Goal: Transaction & Acquisition: Obtain resource

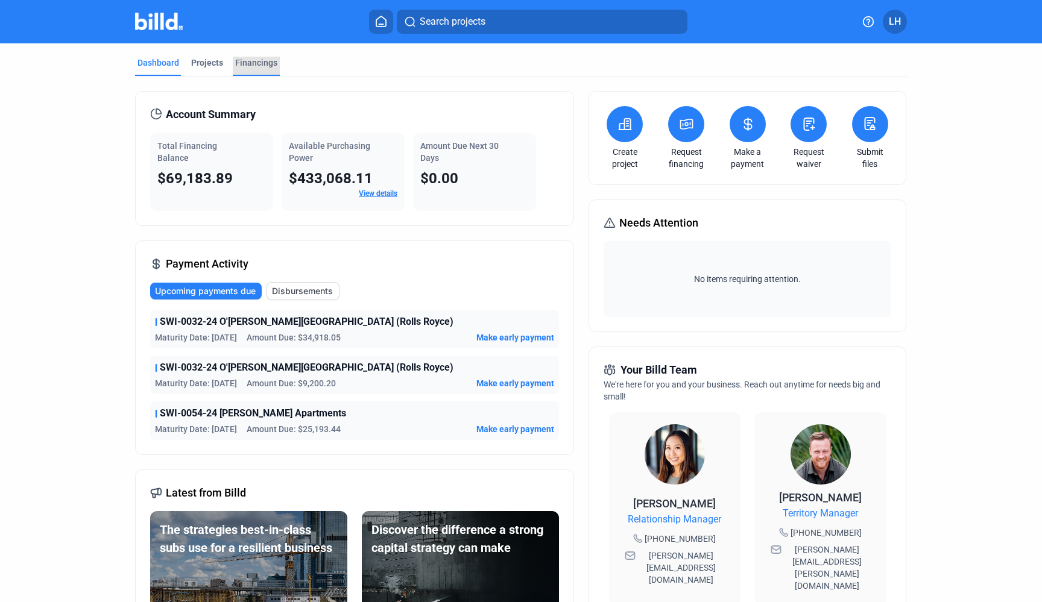
click at [260, 71] on div "Financings" at bounding box center [256, 66] width 47 height 19
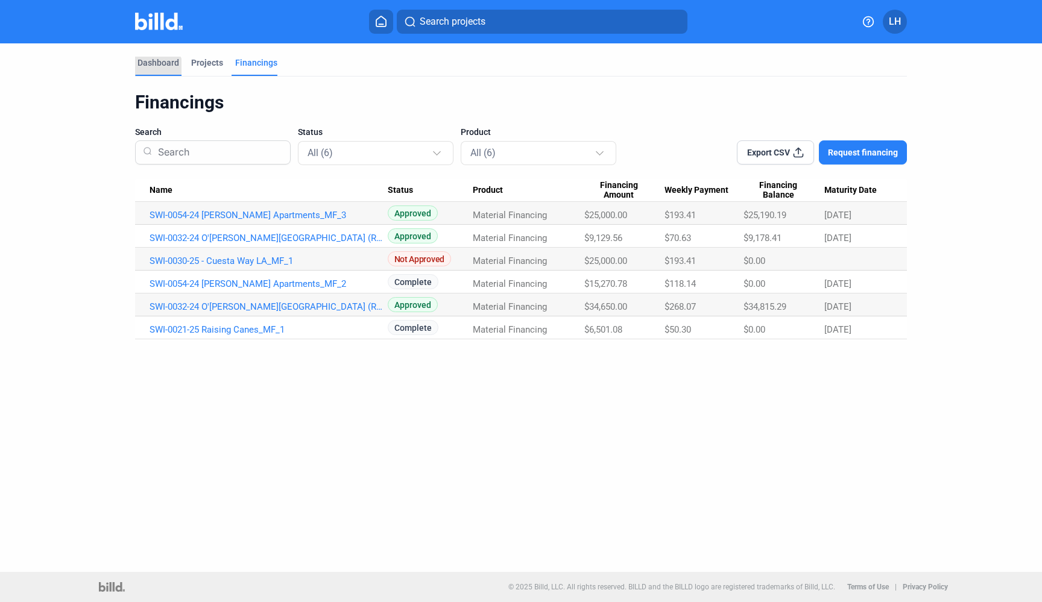
click at [150, 71] on div "Dashboard" at bounding box center [158, 66] width 46 height 19
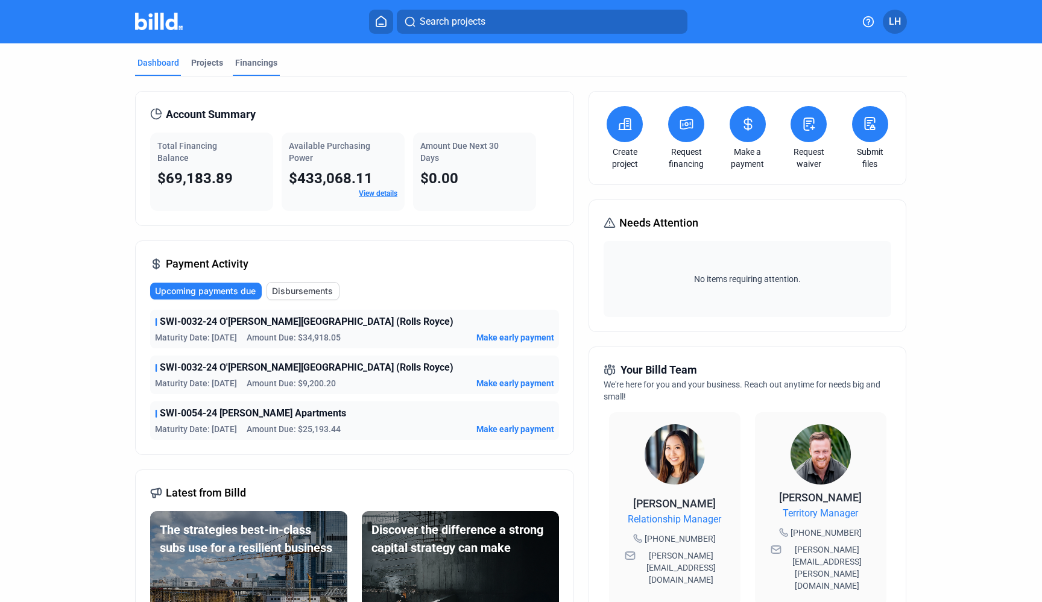
click at [254, 69] on div "Financings" at bounding box center [256, 66] width 47 height 19
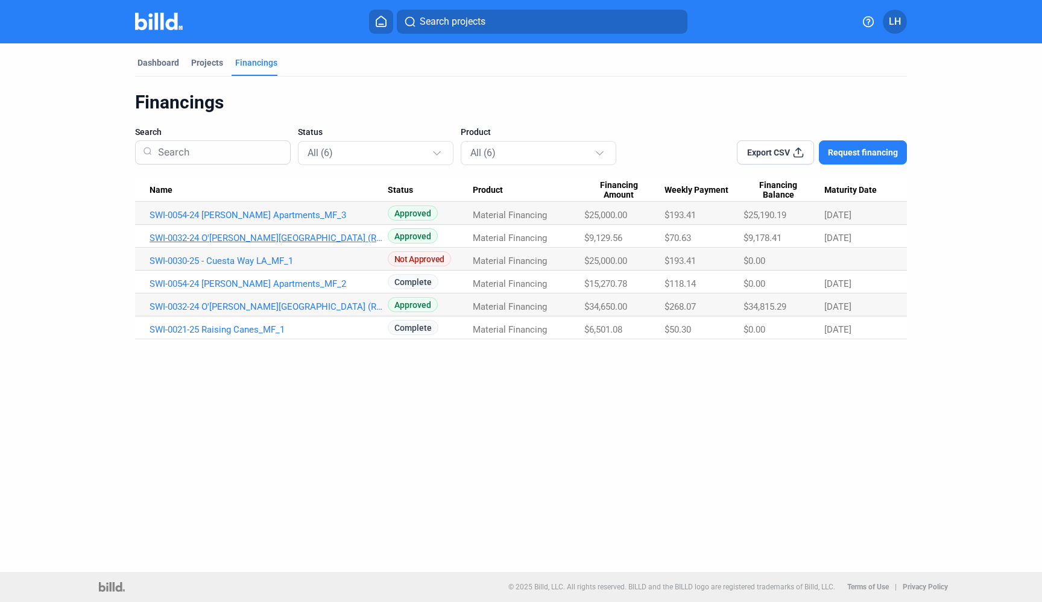
click at [253, 239] on link "SWI-0032-24 O'[PERSON_NAME][GEOGRAPHIC_DATA] (Rolls Royce)_MF_2" at bounding box center [269, 238] width 238 height 11
click at [312, 238] on link "SWI-0032-24 O'[PERSON_NAME][GEOGRAPHIC_DATA] (Rolls Royce)_MF_2" at bounding box center [269, 238] width 238 height 11
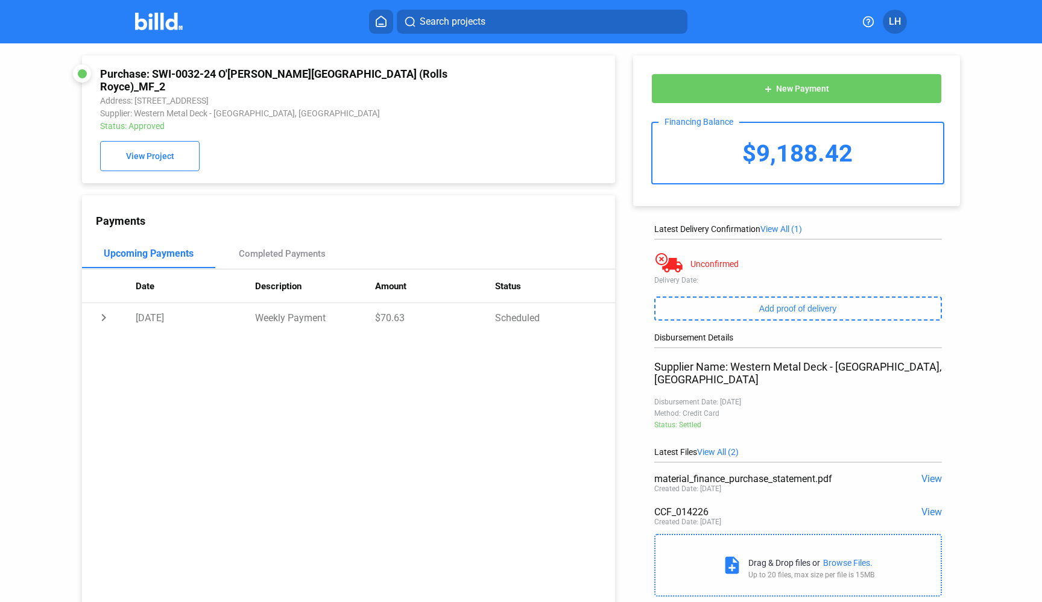
click at [921, 473] on span "View" at bounding box center [931, 478] width 21 height 11
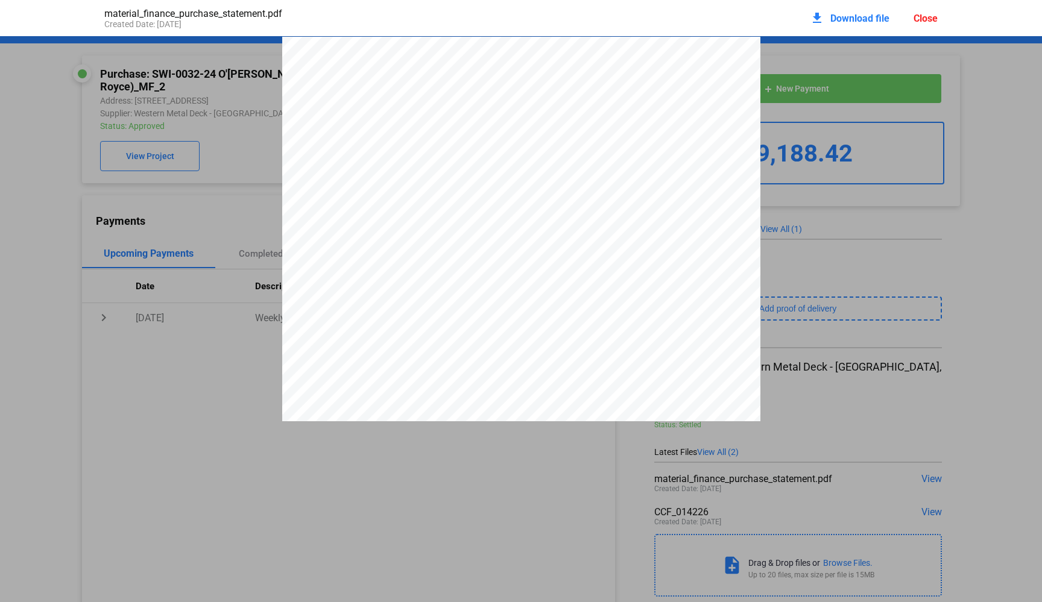
click at [920, 24] on div "download Download file Close" at bounding box center [874, 18] width 128 height 27
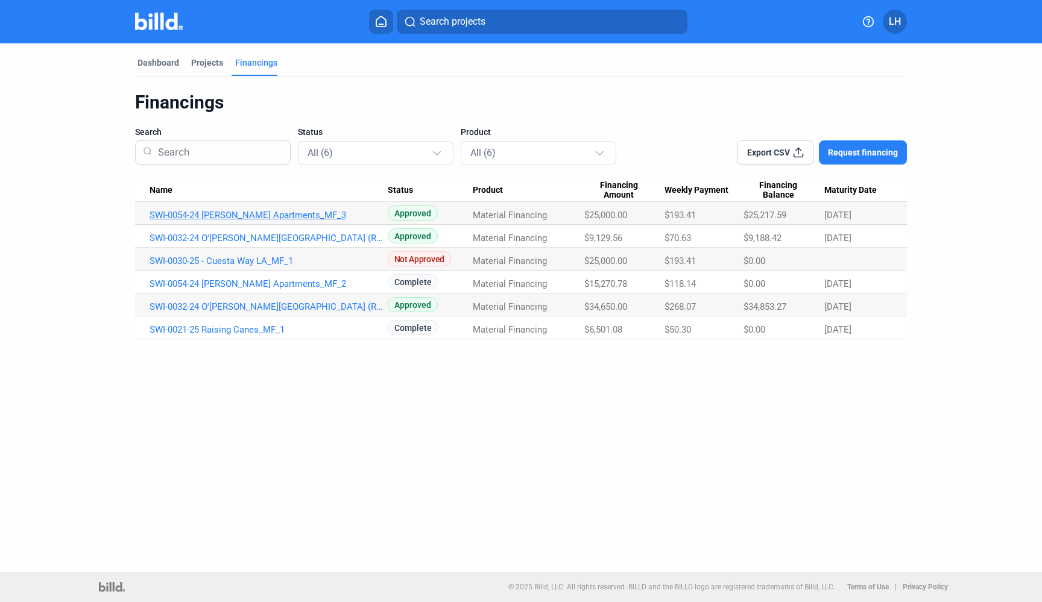
click at [256, 217] on link "SWI-0054-24 Churchill Apartments_MF_3" at bounding box center [269, 215] width 238 height 11
click at [254, 215] on link "SWI-0054-24 Churchill Apartments_MF_3" at bounding box center [269, 215] width 238 height 11
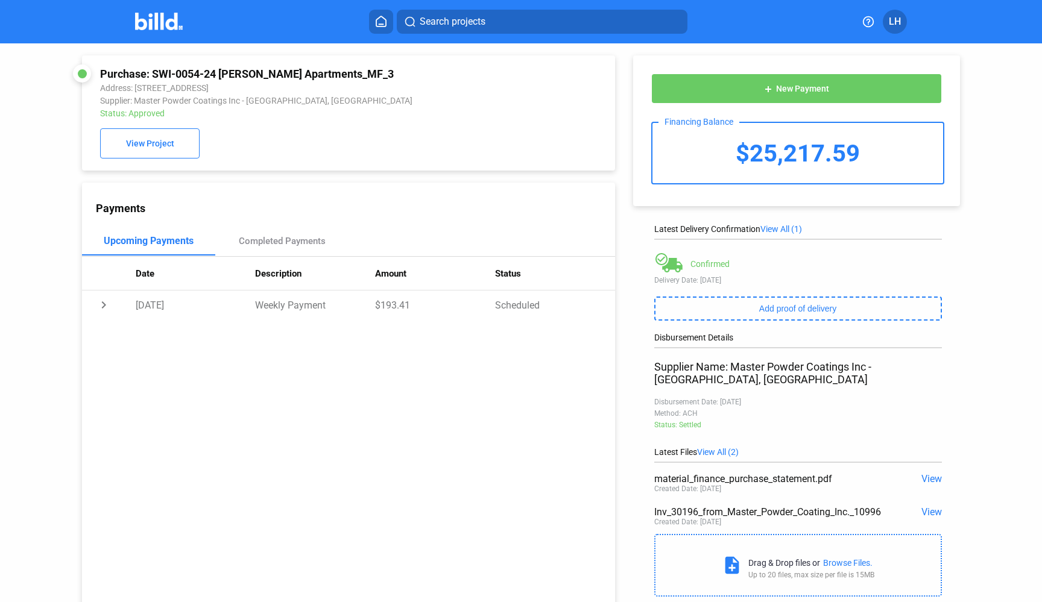
drag, startPoint x: 864, startPoint y: 153, endPoint x: 741, endPoint y: 151, distance: 122.4
click at [741, 151] on div "$25,217.59" at bounding box center [798, 153] width 291 height 60
copy div "25,217.59"
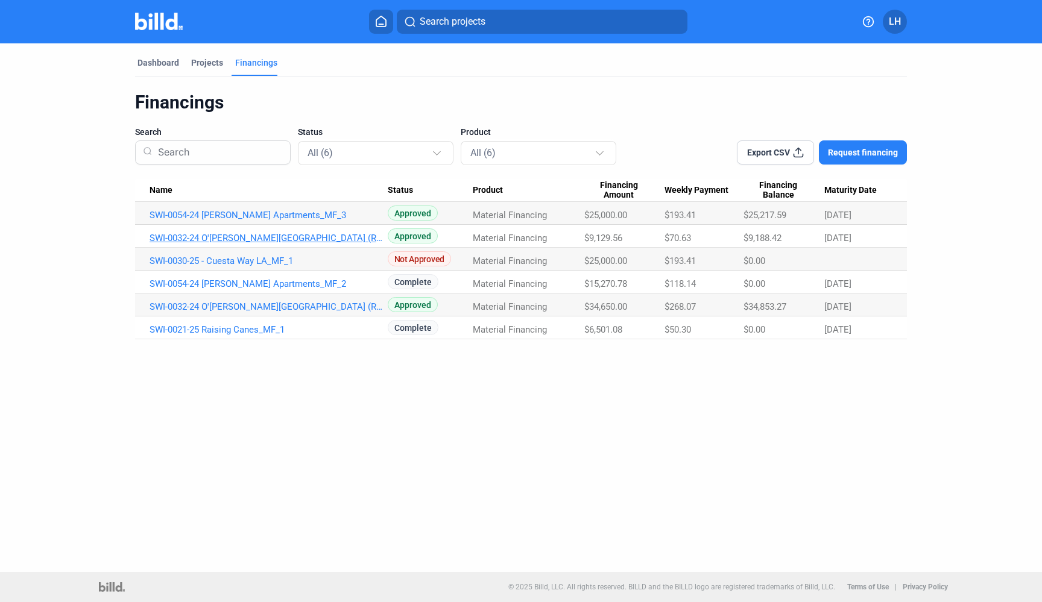
click at [273, 236] on link "SWI-0032-24 O'[PERSON_NAME][GEOGRAPHIC_DATA] (Rolls Royce)_MF_2" at bounding box center [269, 238] width 238 height 11
click at [224, 235] on link "SWI-0032-24 O'[PERSON_NAME][GEOGRAPHIC_DATA] (Rolls Royce)_MF_2" at bounding box center [269, 238] width 238 height 11
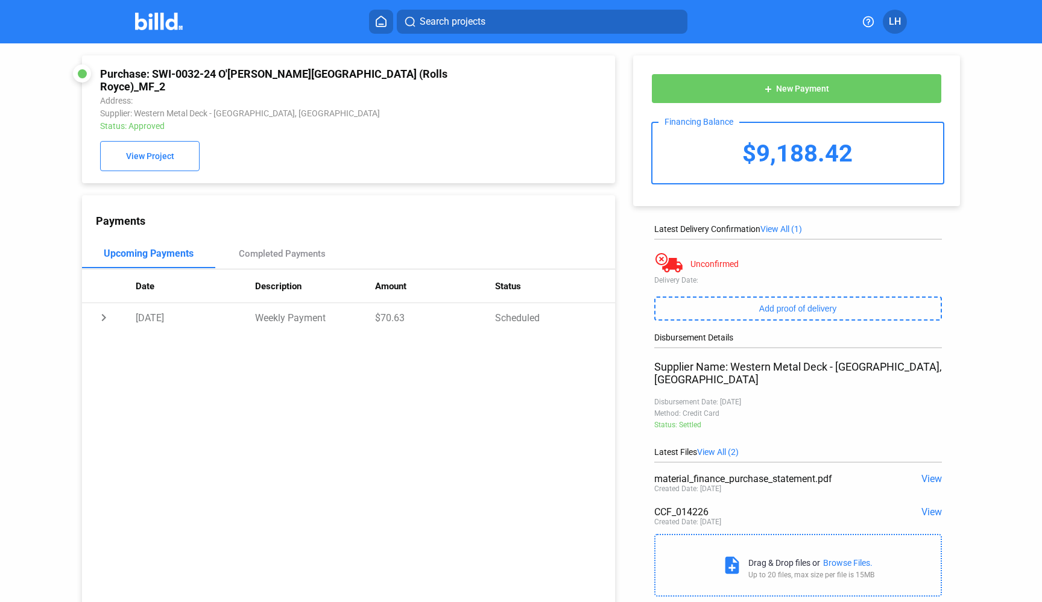
drag, startPoint x: 855, startPoint y: 157, endPoint x: 730, endPoint y: 162, distance: 125.0
click at [730, 162] on div "$9,188.42" at bounding box center [798, 153] width 291 height 60
copy div "$9,188.42"
click at [636, 111] on div "add New Payment Financing Balance $9,188.42" at bounding box center [796, 130] width 327 height 151
click at [619, 111] on div "add New Payment Financing Balance $9,188.42 Latest Delivery Confirmation View A…" at bounding box center [802, 323] width 375 height 560
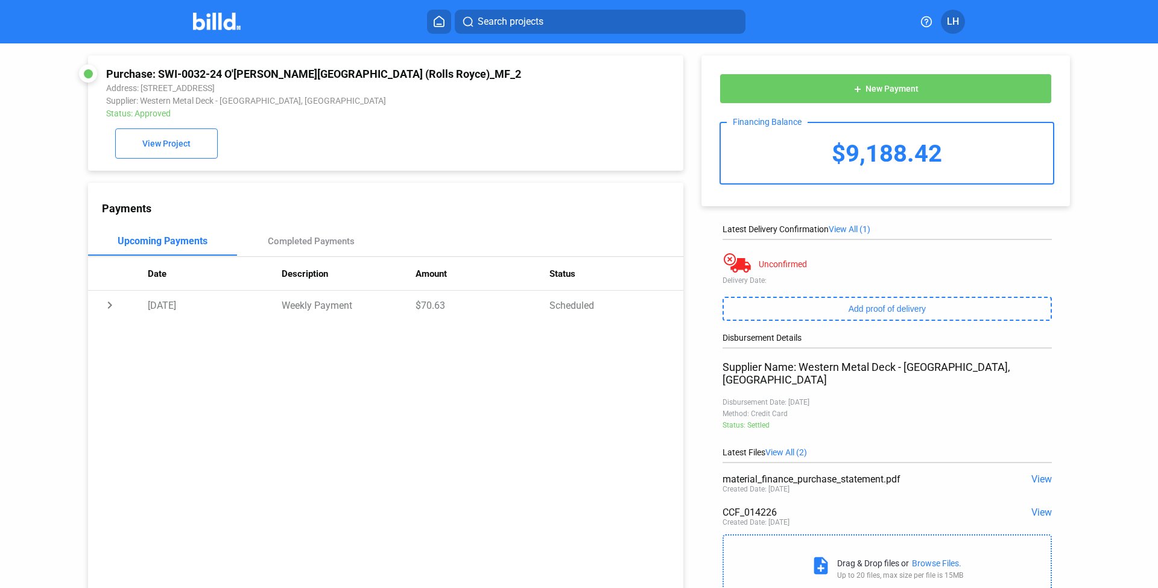
click at [230, 28] on img at bounding box center [217, 21] width 48 height 17
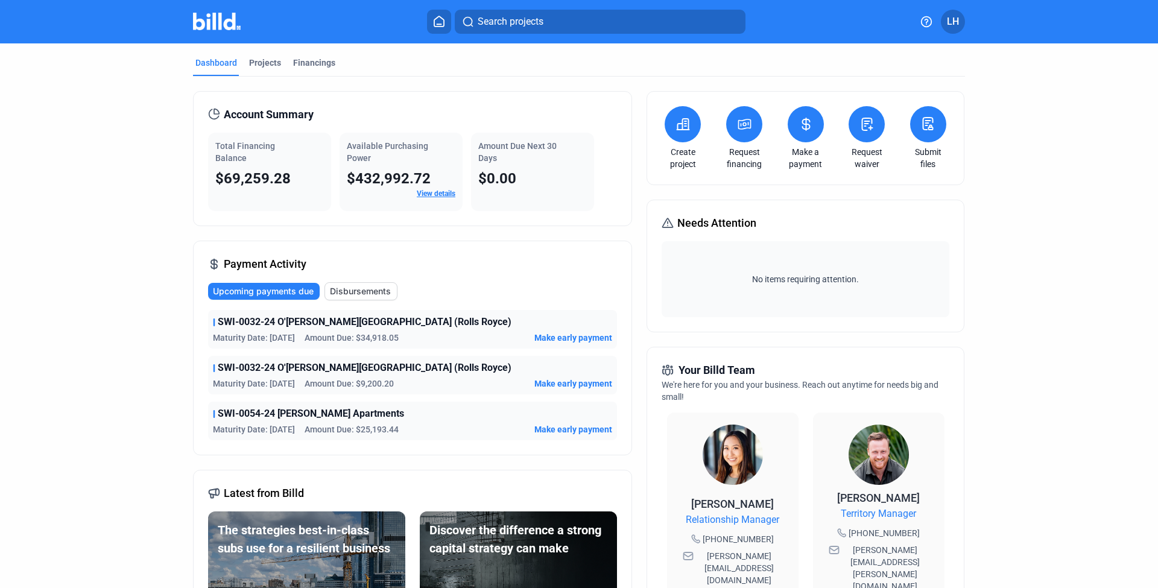
click at [251, 55] on mat-tab-group "Dashboard Projects Financings Account Summary Total Financing Balance $69,259.2…" at bounding box center [579, 465] width 772 height 844
click at [256, 66] on div "Projects" at bounding box center [265, 63] width 32 height 12
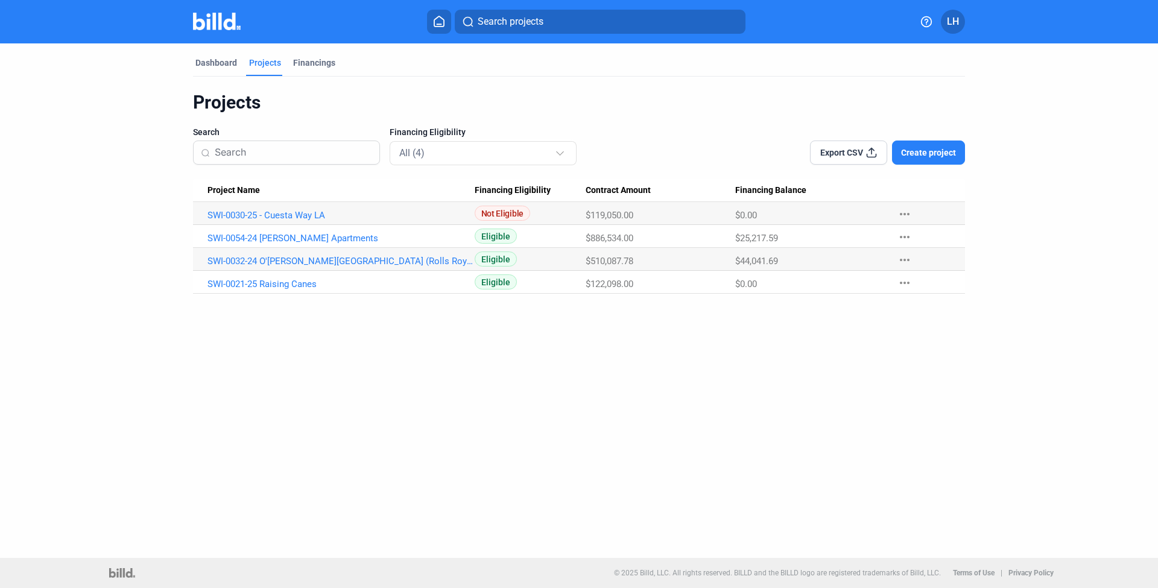
click at [177, 251] on div "Dashboard Projects Financings Projects Search Financing Eligibility All (4) Exp…" at bounding box center [579, 168] width 820 height 250
click at [317, 258] on link "SWI-0032-24 O'[PERSON_NAME][GEOGRAPHIC_DATA] (Rolls Royce)" at bounding box center [340, 261] width 267 height 11
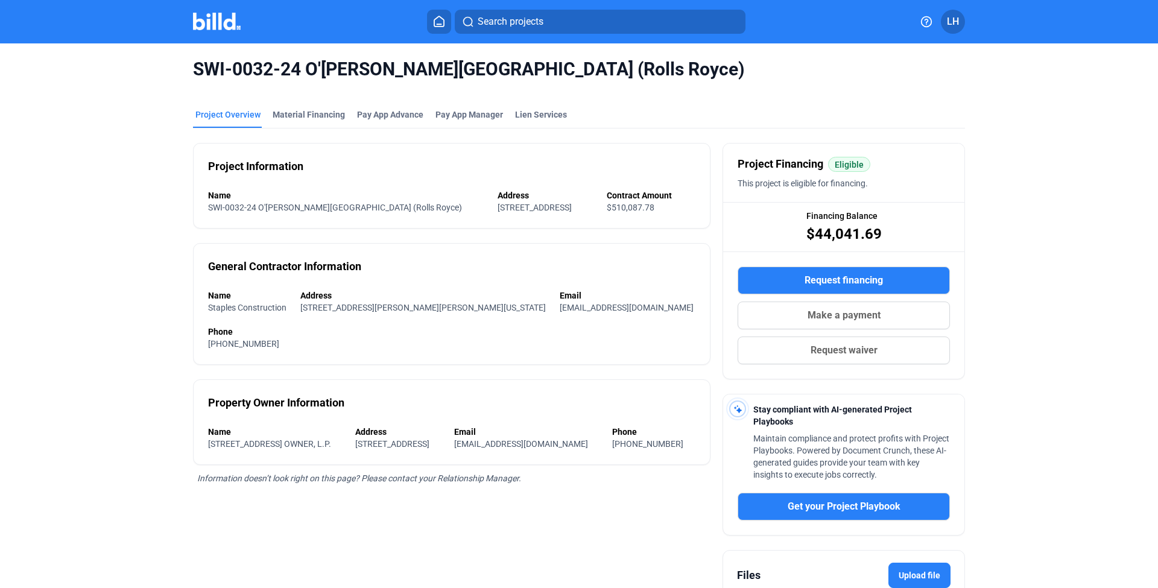
click at [787, 283] on button "Request financing" at bounding box center [844, 281] width 212 height 28
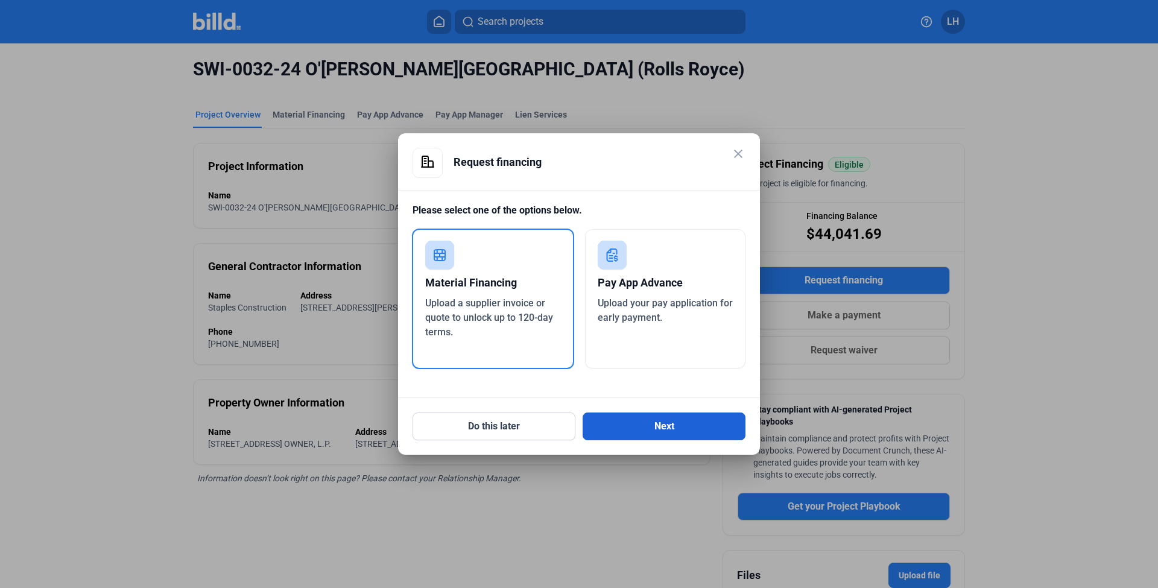
click at [663, 425] on button "Next" at bounding box center [664, 426] width 163 height 28
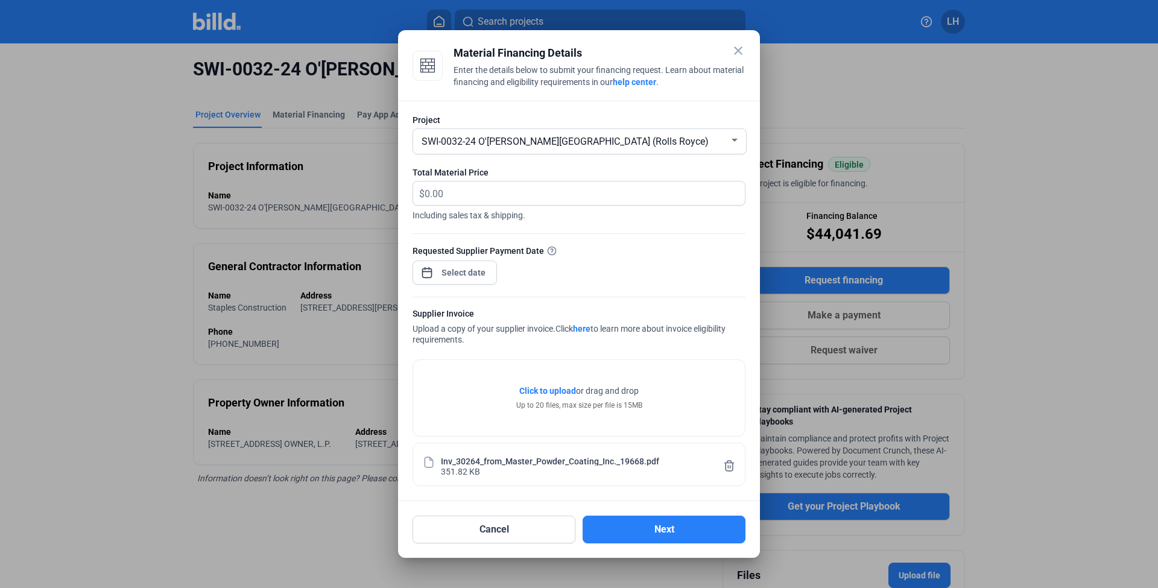
click at [481, 453] on div "Inv_30264_from_Master_Powder_Coating_Inc._19668.pdf 351.82 KB" at bounding box center [579, 464] width 288 height 23
click at [491, 195] on input "text" at bounding box center [578, 194] width 306 height 24
type input "8,006.10"
click at [587, 242] on form "Project SWI-0032-24 O'Gara Beverly Hills (Rolls Royce) Total Material Price $ 8…" at bounding box center [578, 300] width 333 height 372
click at [471, 271] on div "close Material Financing Details Enter the details below to submit your financi…" at bounding box center [579, 294] width 1158 height 588
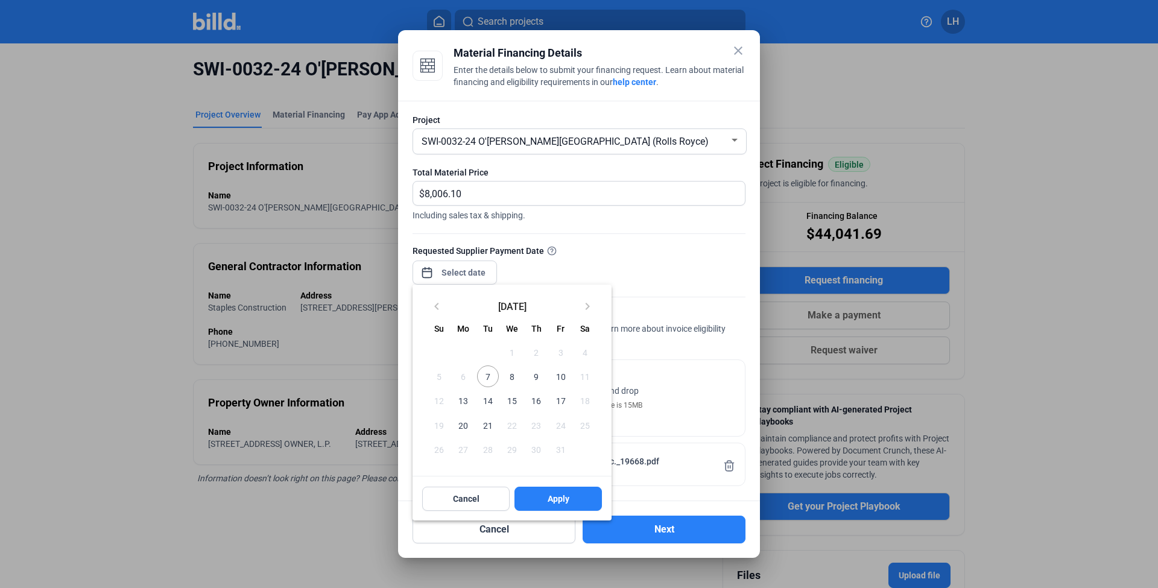
click at [493, 379] on span "7" at bounding box center [488, 376] width 22 height 22
click at [548, 496] on span "Apply" at bounding box center [559, 499] width 22 height 12
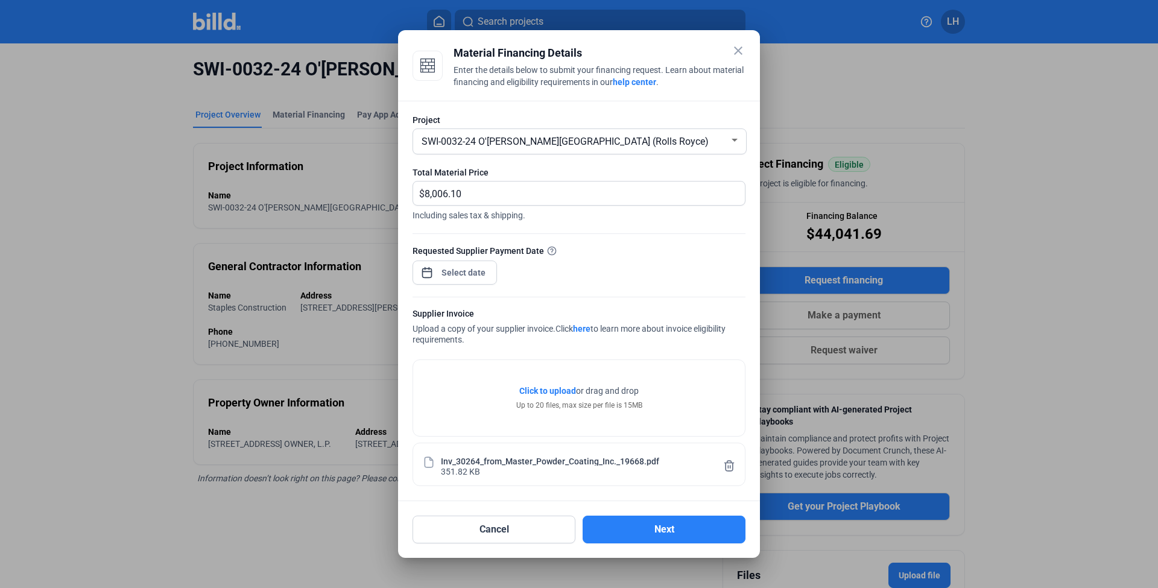
click at [499, 329] on div "Supplier Invoice Upload a copy of your supplier invoice. Click here to learn mo…" at bounding box center [578, 328] width 333 height 40
click at [651, 527] on button "Next" at bounding box center [664, 530] width 163 height 28
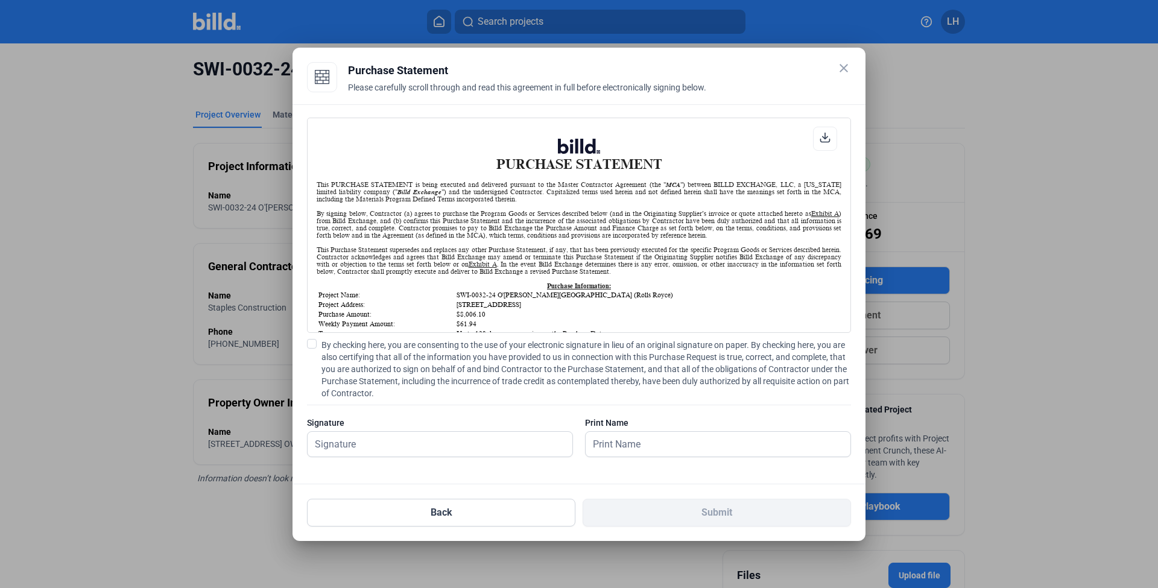
scroll to position [794, 0]
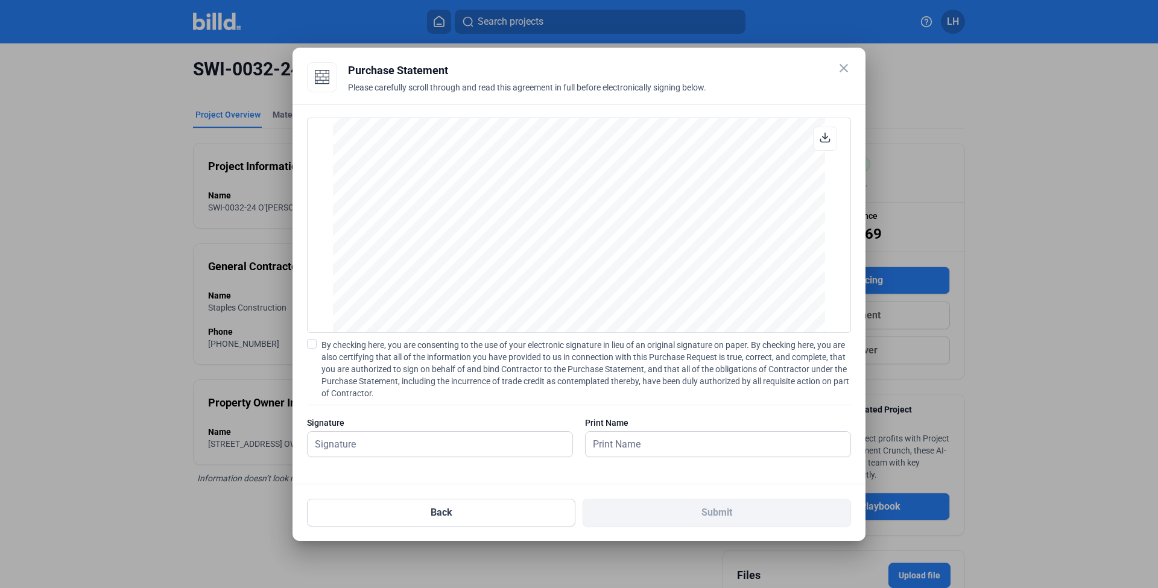
click at [348, 343] on span "By checking here, you are consenting to the use of your electronic signature in…" at bounding box center [585, 369] width 529 height 60
click at [0, 0] on input "By checking here, you are consenting to the use of your electronic signature in…" at bounding box center [0, 0] width 0 height 0
click at [364, 446] on input "text" at bounding box center [440, 444] width 265 height 25
type input "[PERSON_NAME]"
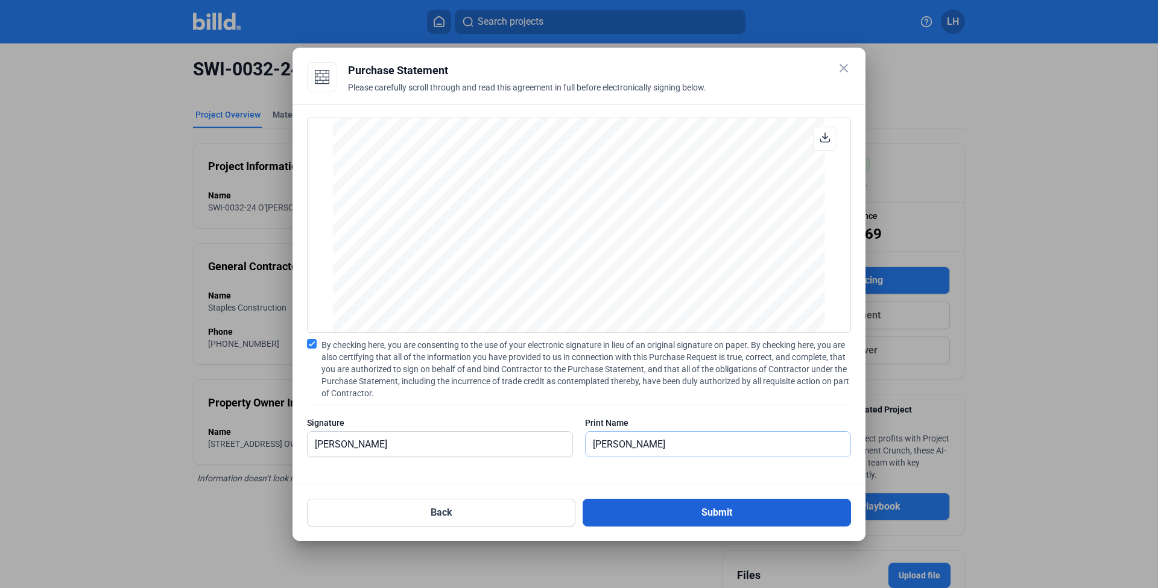
type input "[PERSON_NAME]"
click at [639, 512] on button "Submit" at bounding box center [717, 513] width 268 height 28
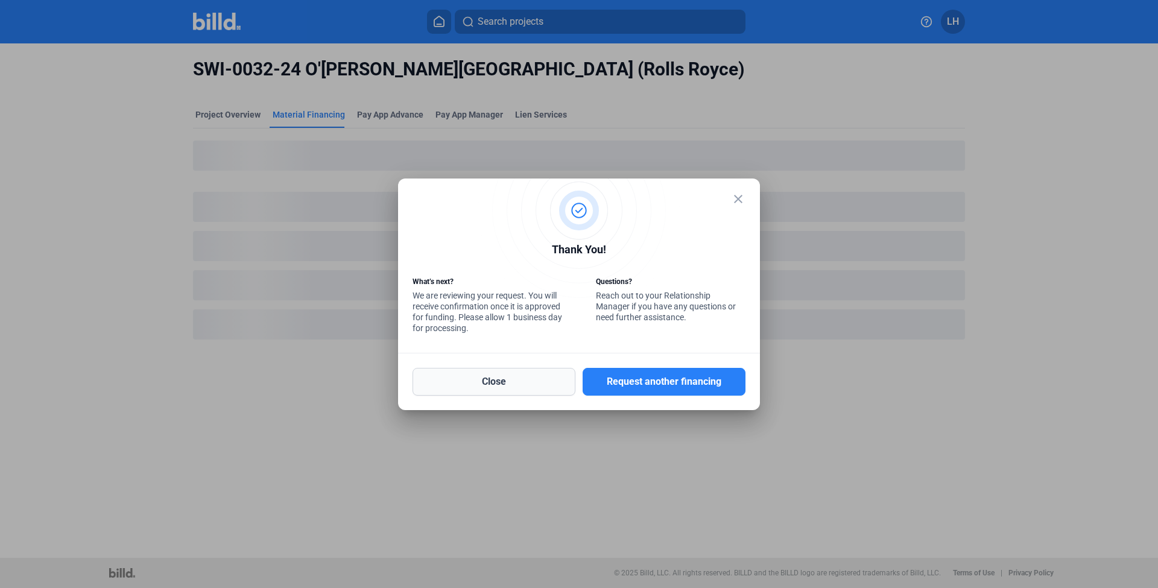
click at [536, 376] on button "Close" at bounding box center [493, 382] width 163 height 28
